Goal: Check status

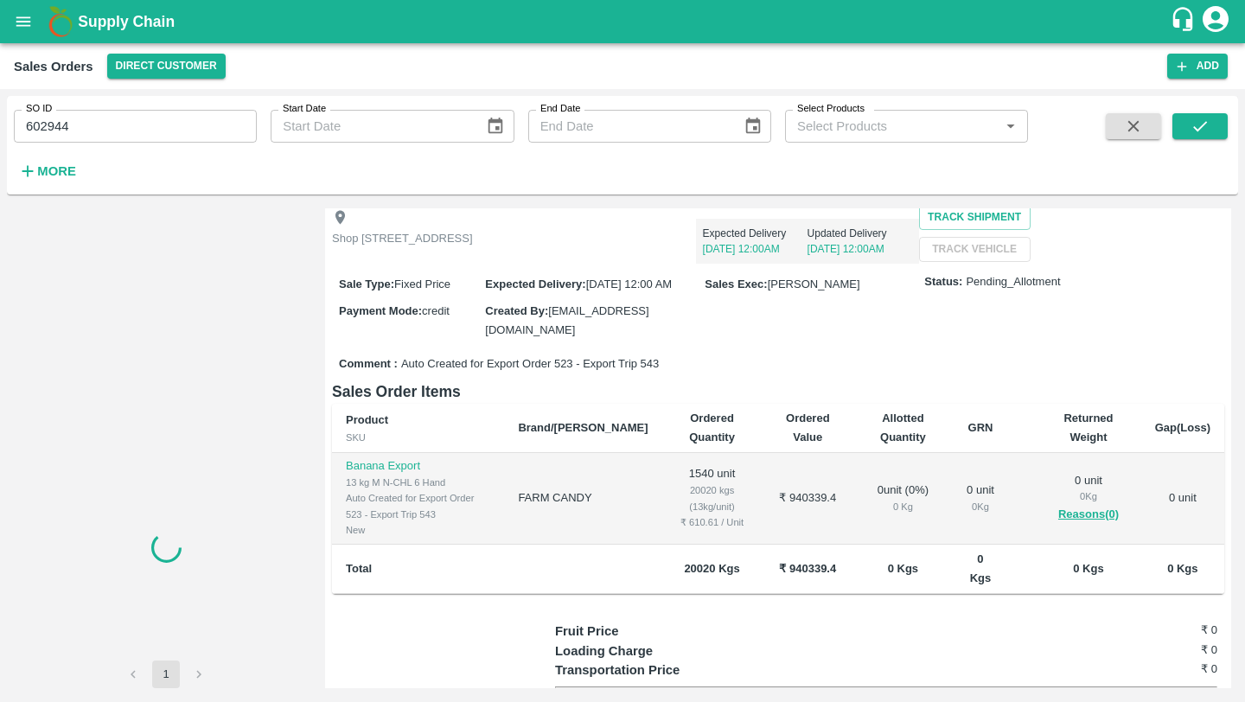
scroll to position [99, 0]
